Goal: Transaction & Acquisition: Purchase product/service

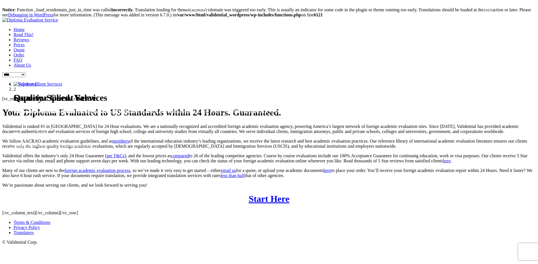
click at [25, 47] on link "Prices" at bounding box center [19, 44] width 11 height 5
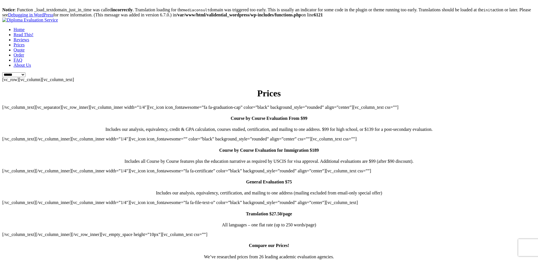
click at [91, 126] on body "**********" at bounding box center [269, 187] width 534 height 370
drag, startPoint x: 306, startPoint y: 70, endPoint x: 271, endPoint y: 88, distance: 39.3
click at [271, 88] on div "[vc_row][vc_column][vc_column_text] Prices [/vc_column_text][vc_separator][vc_r…" at bounding box center [269, 210] width 534 height 266
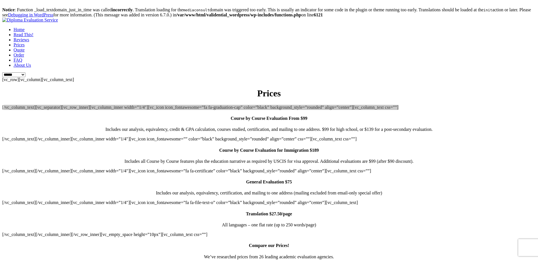
click at [271, 88] on div "[vc_row][vc_column][vc_column_text] Prices [/vc_column_text][vc_separator][vc_r…" at bounding box center [269, 210] width 534 height 266
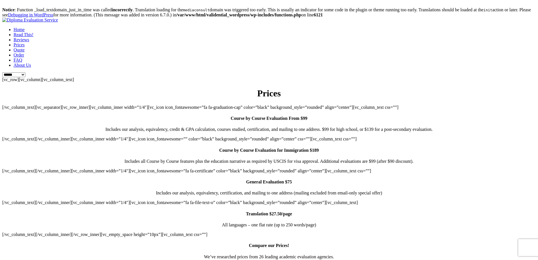
click at [280, 110] on div "[vc_row][vc_column][vc_column_text] Prices [/vc_column_text][vc_separator][vc_r…" at bounding box center [269, 210] width 534 height 266
drag, startPoint x: 280, startPoint y: 110, endPoint x: 292, endPoint y: 128, distance: 21.9
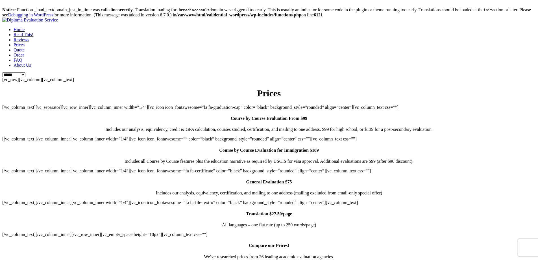
click at [292, 128] on div "[vc_row][vc_column][vc_column_text] Prices [/vc_column_text][vc_separator][vc_r…" at bounding box center [269, 210] width 534 height 266
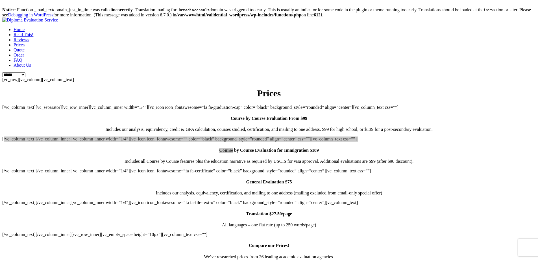
click at [292, 148] on h4 "Course by Course Evaluation for Immigration $189" at bounding box center [269, 150] width 534 height 5
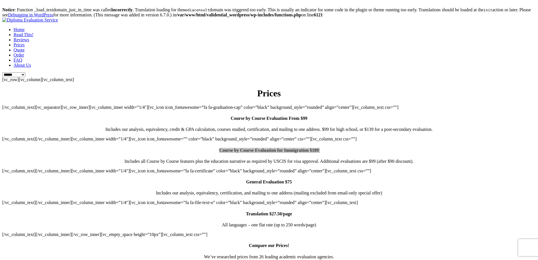
click at [292, 148] on h4 "Course by Course Evaluation for Immigration $189" at bounding box center [269, 150] width 534 height 5
drag, startPoint x: 292, startPoint y: 128, endPoint x: 290, endPoint y: 156, distance: 28.3
click at [290, 156] on div "[vc_row][vc_column][vc_column_text] Prices [/vc_column_text][vc_separator][vc_r…" at bounding box center [269, 210] width 534 height 266
click at [288, 179] on strong "General Evaluation $75" at bounding box center [269, 181] width 46 height 5
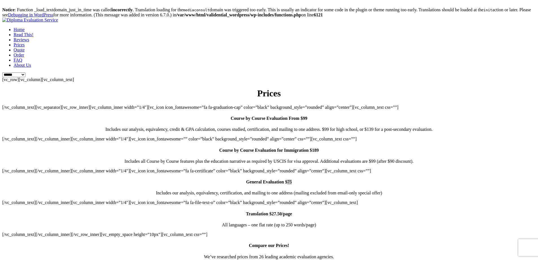
click at [288, 179] on strong "General Evaluation $75" at bounding box center [269, 181] width 46 height 5
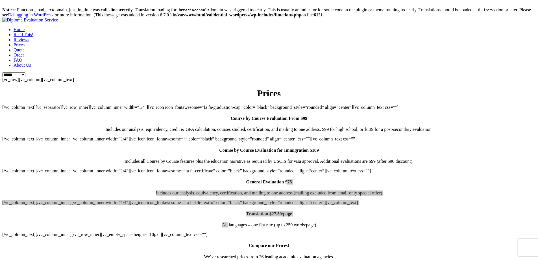
drag, startPoint x: 288, startPoint y: 169, endPoint x: 291, endPoint y: 205, distance: 36.6
click at [291, 205] on div "[vc_row][vc_column][vc_column_text] Prices [/vc_column_text][vc_separator][vc_r…" at bounding box center [269, 210] width 534 height 266
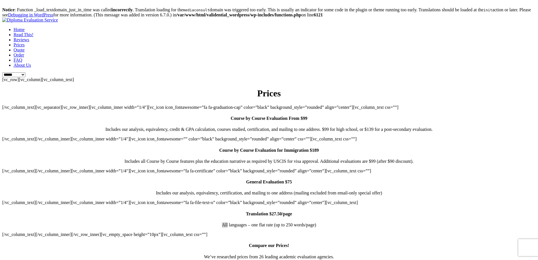
click at [291, 205] on div "[vc_row][vc_column][vc_column_text] Prices [/vc_column_text][vc_separator][vc_r…" at bounding box center [269, 210] width 534 height 266
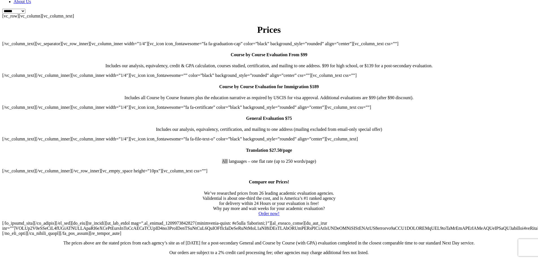
scroll to position [58, 0]
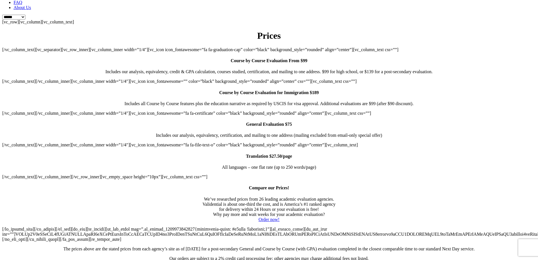
click at [266, 135] on div "[vc_row][vc_column][vc_column_text] Prices [/vc_column_text][vc_separator][vc_r…" at bounding box center [269, 152] width 534 height 266
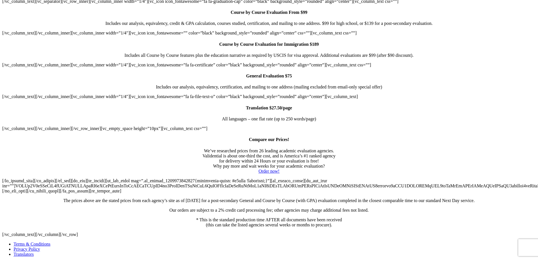
scroll to position [0, 0]
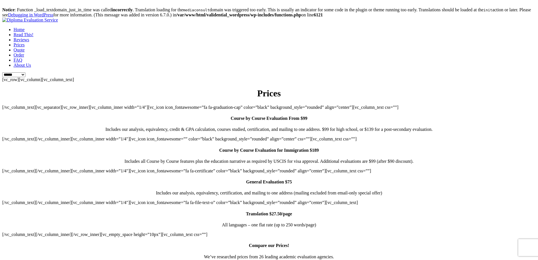
click at [170, 9] on body "**********" at bounding box center [269, 187] width 534 height 370
click at [25, 47] on link "Prices" at bounding box center [19, 44] width 11 height 5
click at [24, 54] on link "Order" at bounding box center [19, 55] width 10 height 5
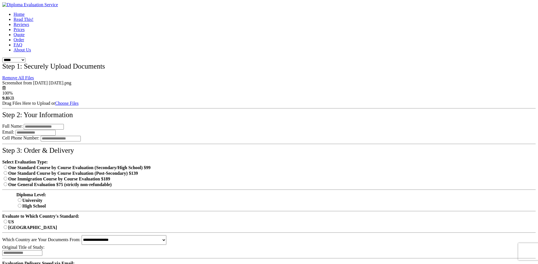
drag, startPoint x: 238, startPoint y: 69, endPoint x: 180, endPoint y: 97, distance: 64.3
click at [180, 97] on div "Step 1: Securely Upload Documents Remove All Files Screenshot from 2025-08-30 1…" at bounding box center [269, 84] width 534 height 44
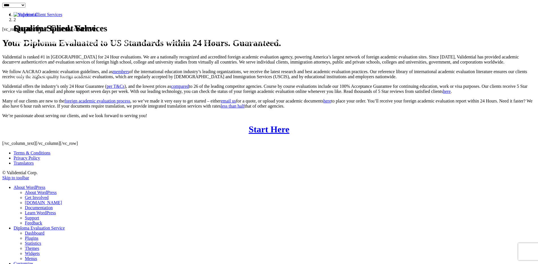
scroll to position [92, 0]
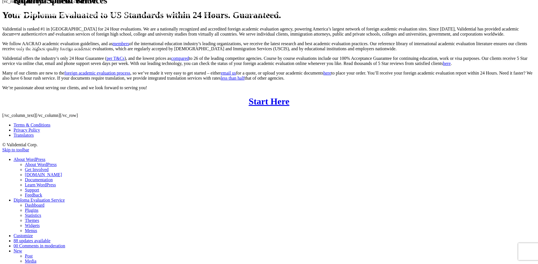
click at [50, 127] on link "Terms & Conditions" at bounding box center [32, 125] width 37 height 5
